Goal: Find specific page/section: Find specific page/section

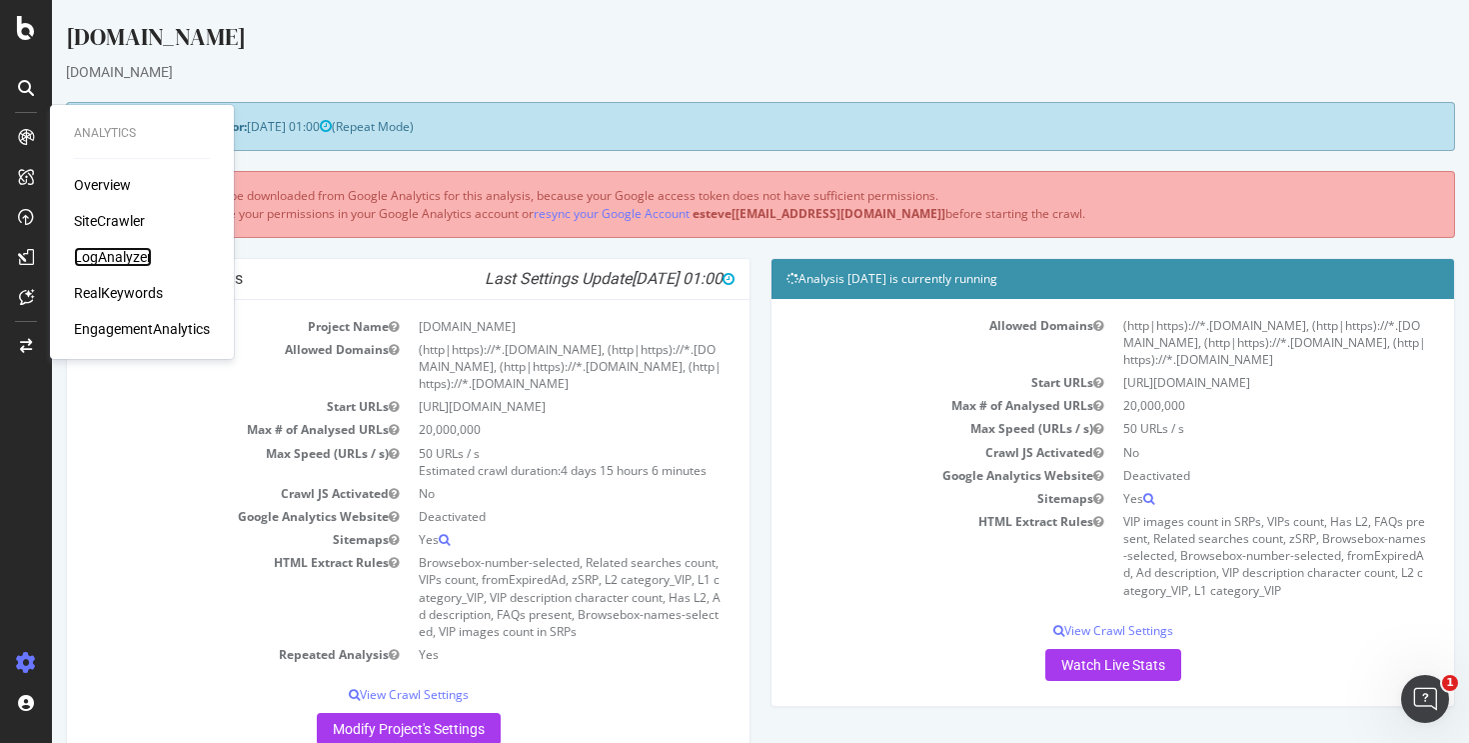
click at [104, 251] on div "LogAnalyzer" at bounding box center [113, 257] width 78 height 20
